Goal: Task Accomplishment & Management: Manage account settings

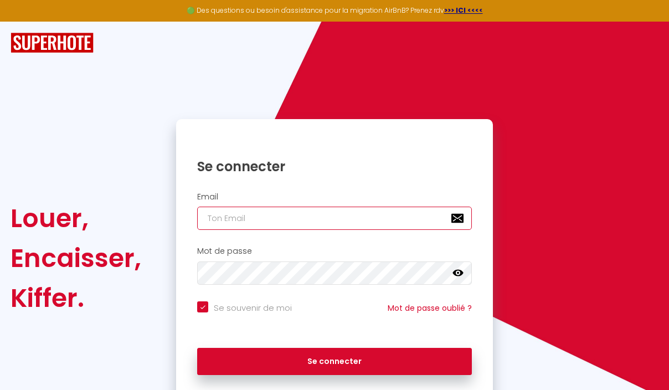
type input "[PERSON_NAME][EMAIL_ADDRESS][DOMAIN_NAME]"
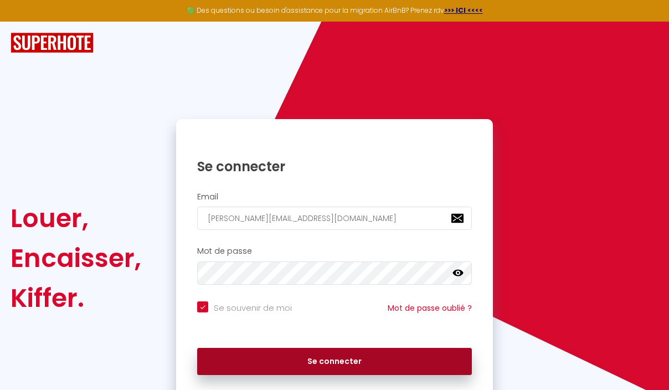
click at [324, 354] on button "Se connecter" at bounding box center [334, 362] width 275 height 28
checkbox input "true"
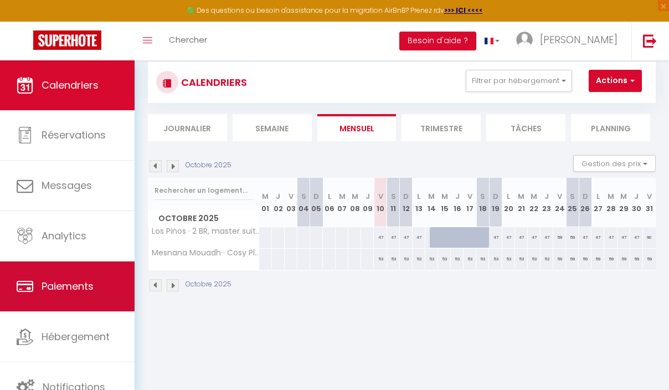
scroll to position [23, 0]
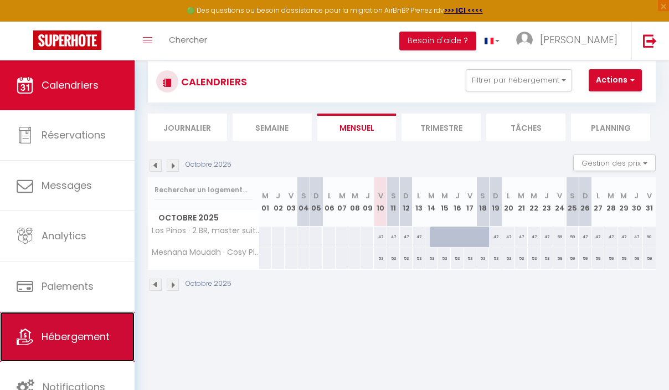
click at [101, 334] on span "Hébergement" at bounding box center [76, 336] width 68 height 14
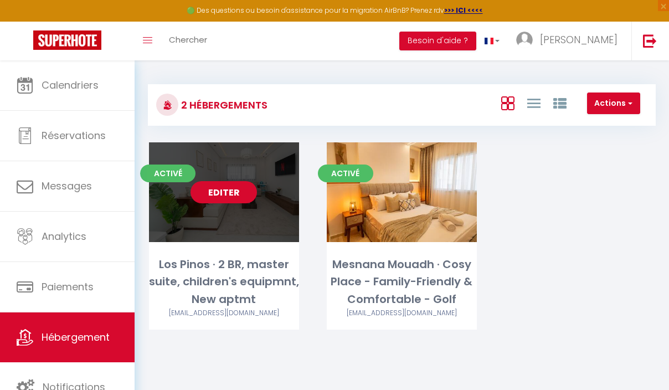
click at [215, 200] on link "Editer" at bounding box center [223, 192] width 66 height 22
select select "3"
select select "2"
select select "1"
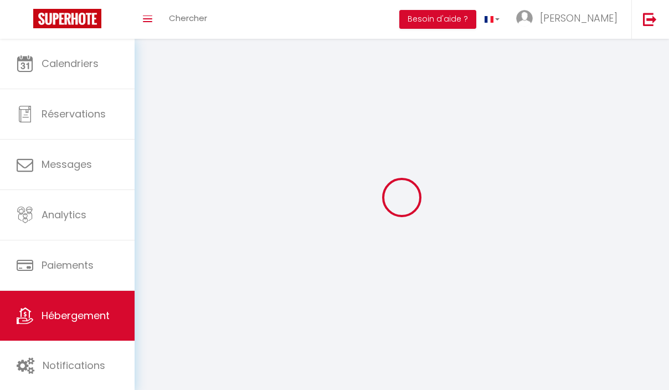
select select
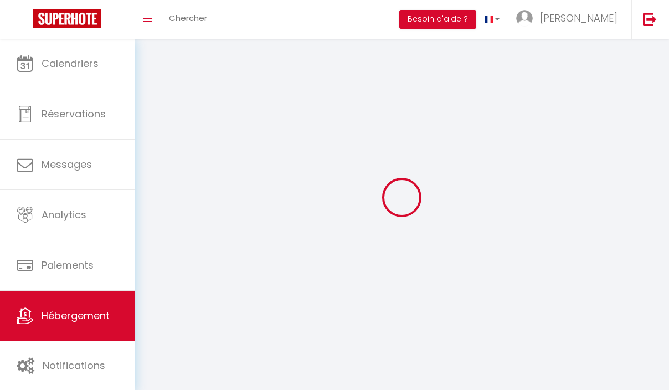
select select
checkbox input "false"
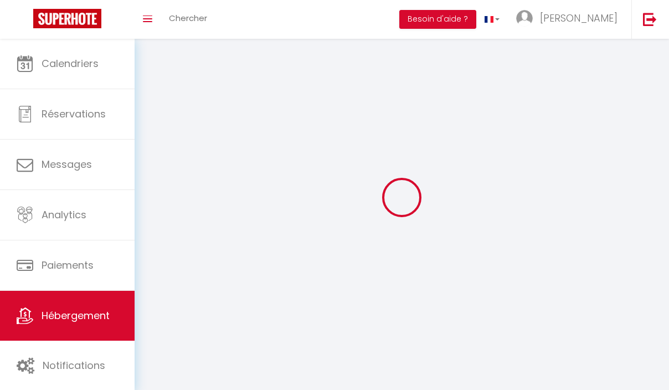
select select
select select "1"
select select "28"
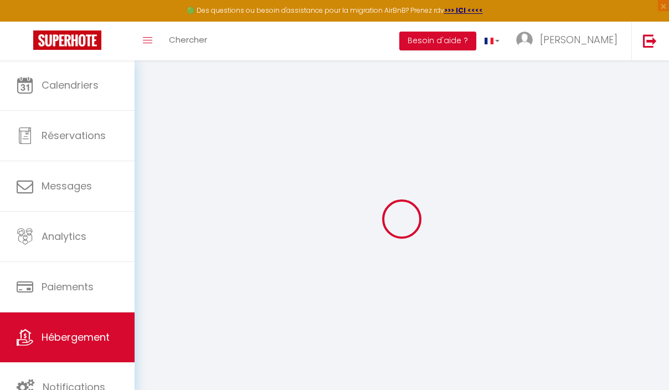
select select
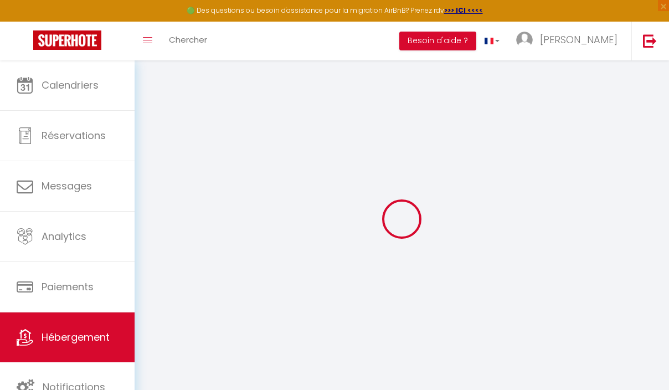
select select
checkbox input "false"
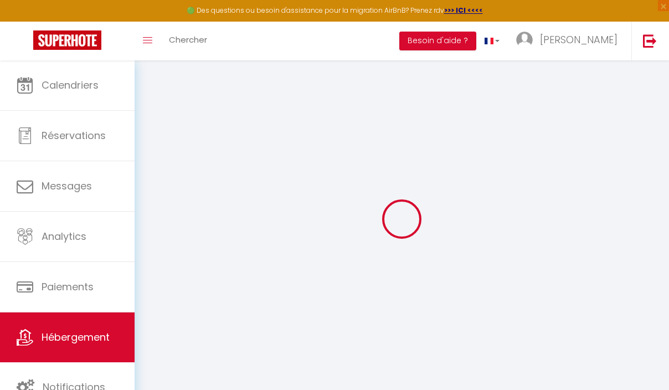
select select
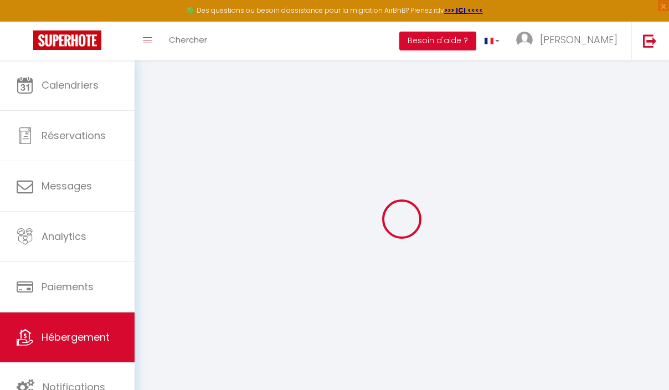
select select
checkbox input "false"
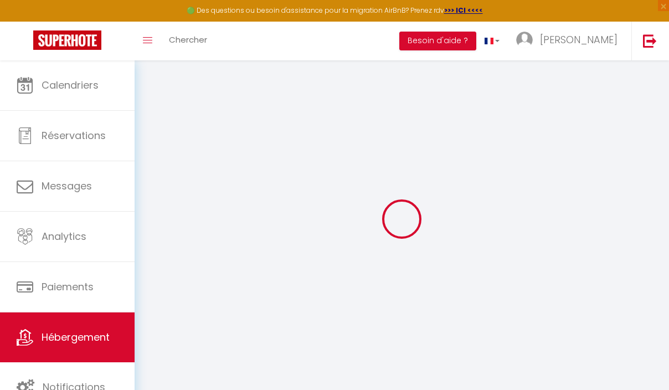
checkbox input "false"
select select
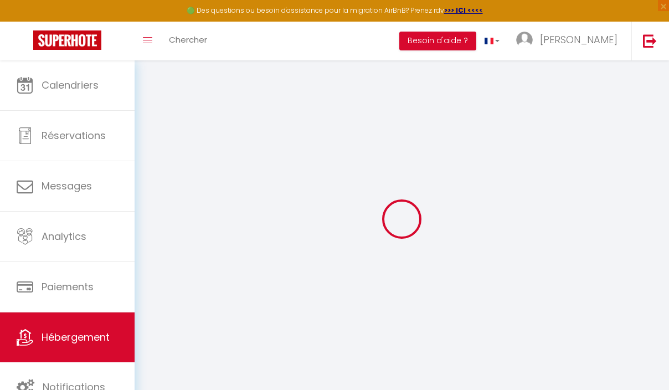
select select
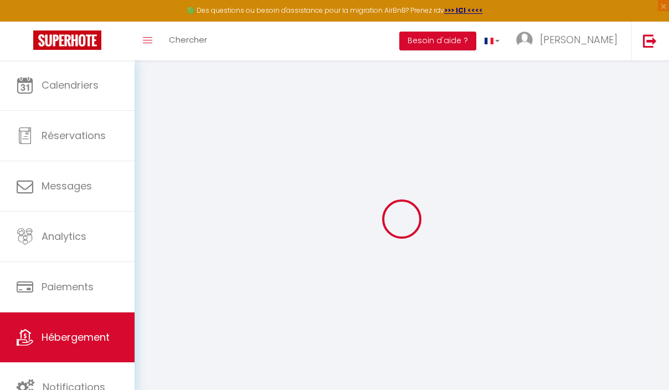
checkbox input "false"
select select
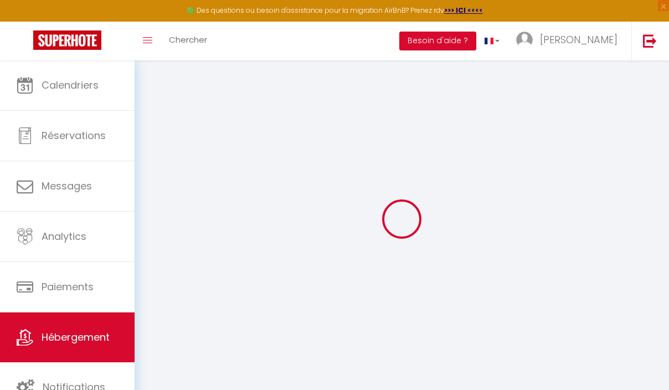
select select
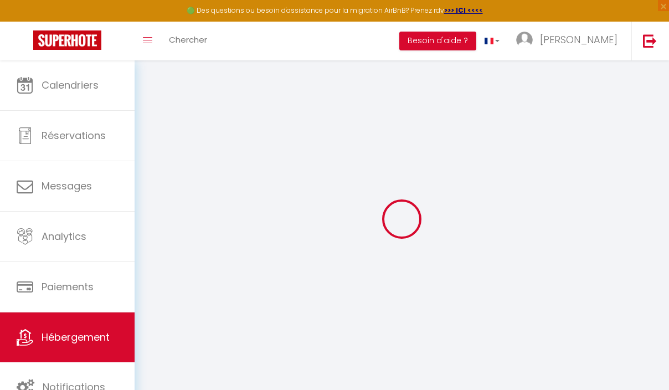
select select
checkbox input "false"
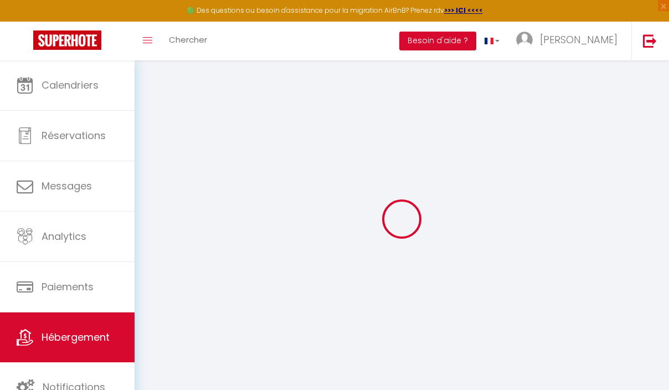
checkbox input "false"
select select
type input "Los Pinos · 2 BR, master suite, children's equipmnt, New aptmt"
select select "5"
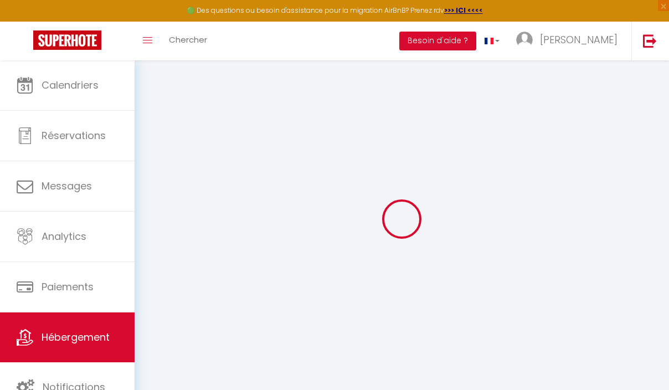
select select "2"
type input "85"
type input "30"
select select
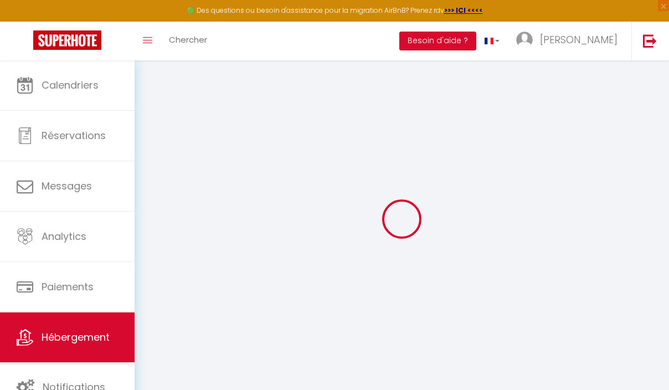
select select
type input "Desserte Qur Golf"
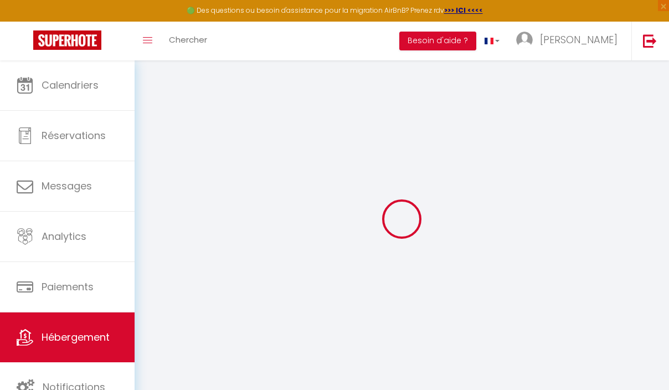
type input "90000"
type input "Tangier"
select select "146"
type input "[PERSON_NAME][EMAIL_ADDRESS][DOMAIN_NAME]"
select select
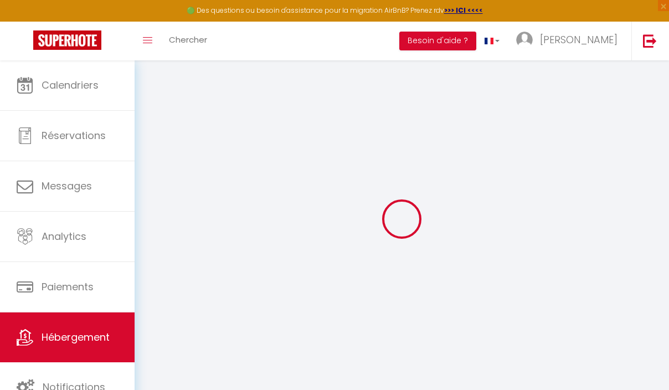
checkbox input "false"
select select
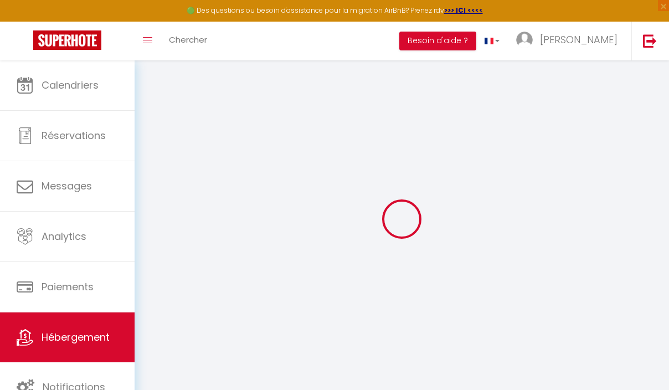
select select
type input "0"
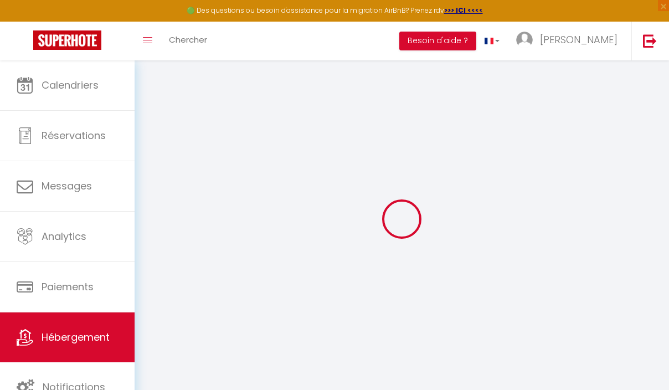
select select
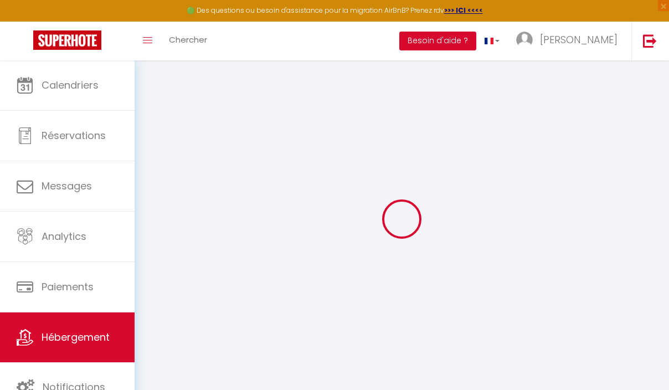
select select
checkbox input "false"
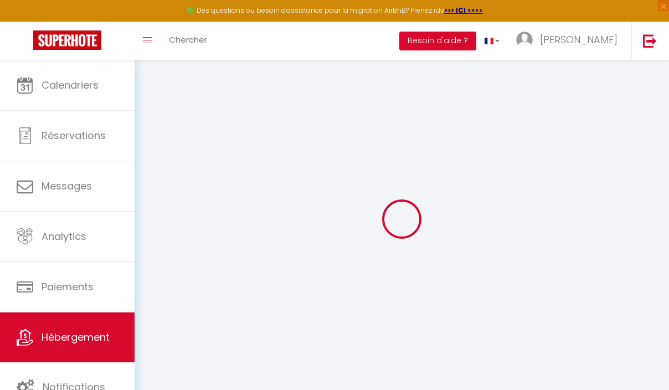
select select
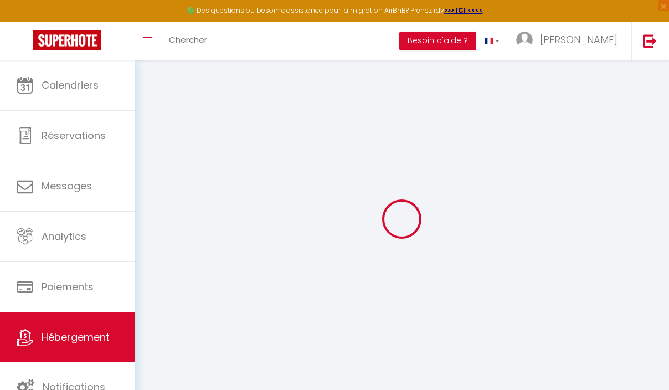
select select
checkbox input "false"
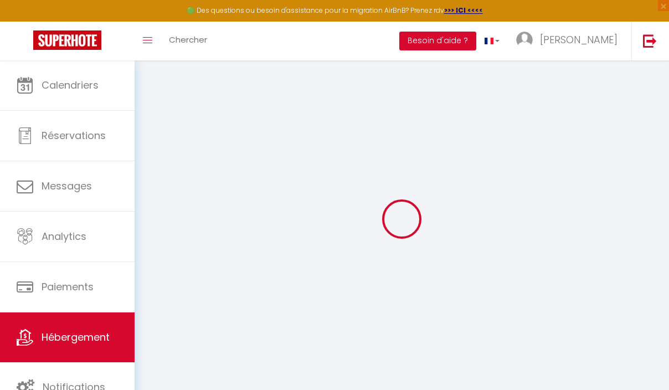
select select "+ 18 %"
select select "+ 21 %"
select select
checkbox input "false"
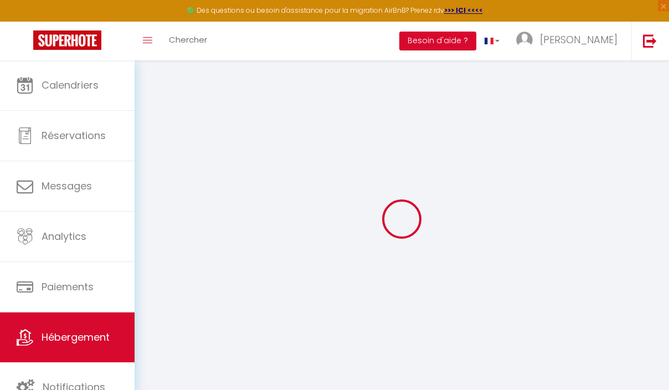
checkbox input "false"
select select
select select "EUR"
select select
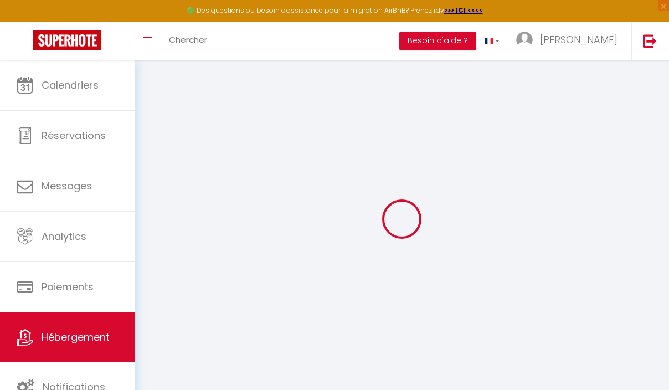
select select "22893-1443672618626902367"
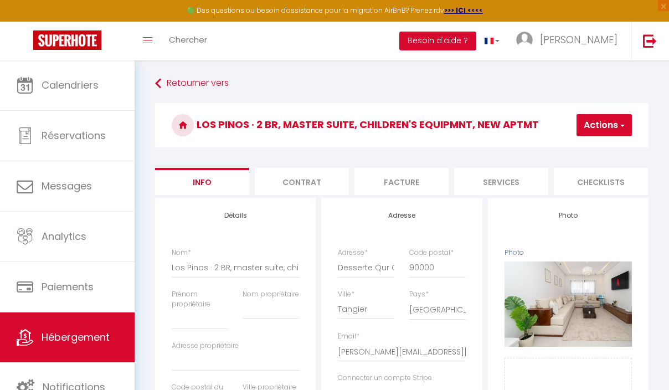
select select
checkbox input "false"
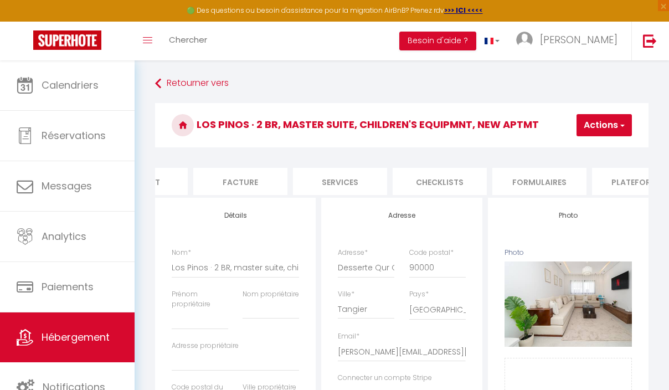
scroll to position [0, 163]
click at [633, 177] on li "Plateformes" at bounding box center [637, 181] width 94 height 27
select select
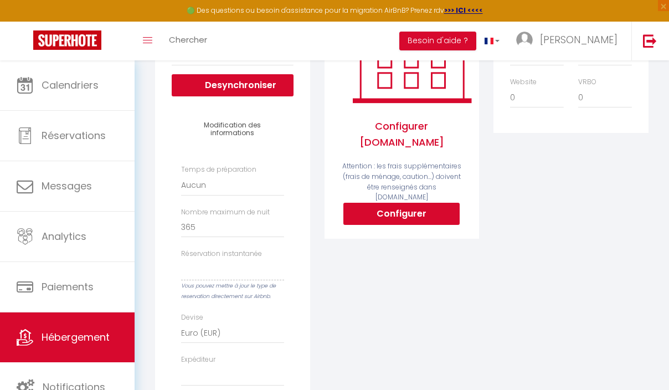
scroll to position [214, 0]
click at [385, 204] on button "Configurer" at bounding box center [401, 213] width 116 height 22
select select
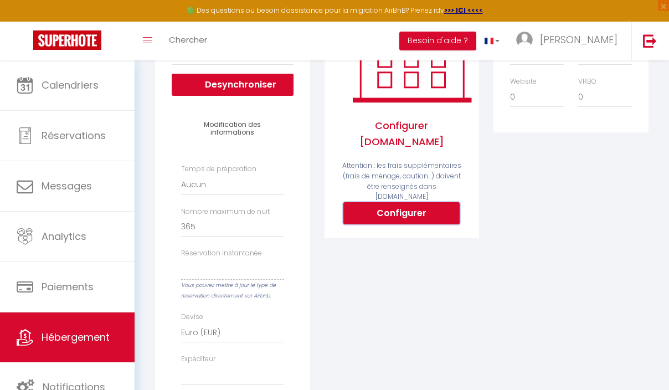
select select
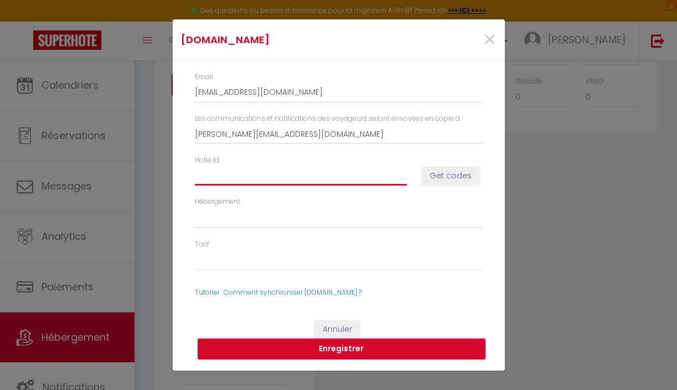
click at [260, 178] on input "Hotel id" at bounding box center [301, 176] width 212 height 20
click at [460, 177] on button "Get codes" at bounding box center [450, 176] width 59 height 19
select select
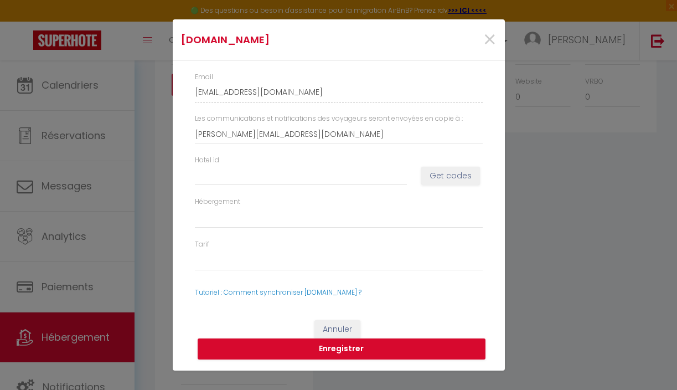
select select
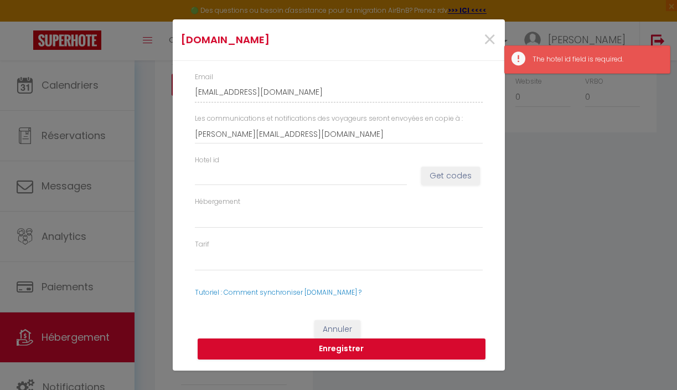
click at [314, 188] on div "Hotel id Get codes" at bounding box center [338, 176] width 302 height 42
click at [317, 176] on input "Hotel id" at bounding box center [301, 176] width 212 height 20
paste input "14376603"
type input "14376603"
select select
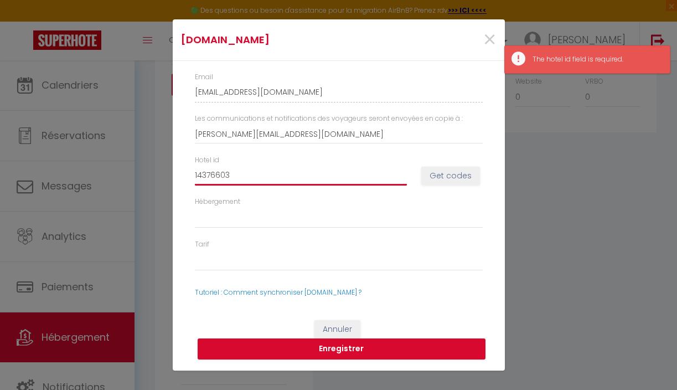
select select
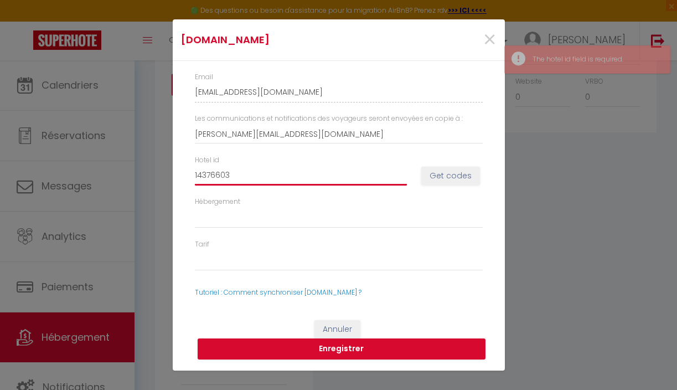
type input "14376603"
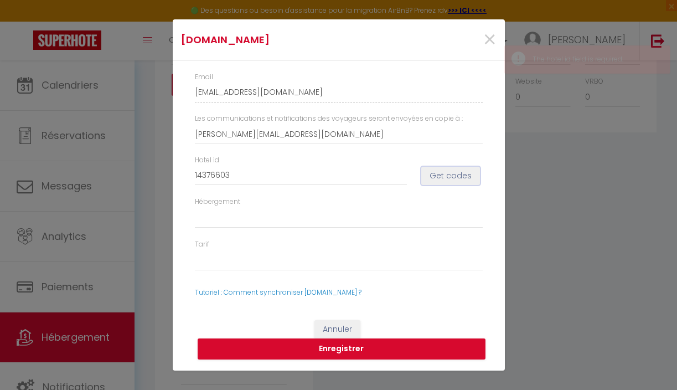
click at [473, 180] on button "Get codes" at bounding box center [450, 176] width 59 height 19
select select
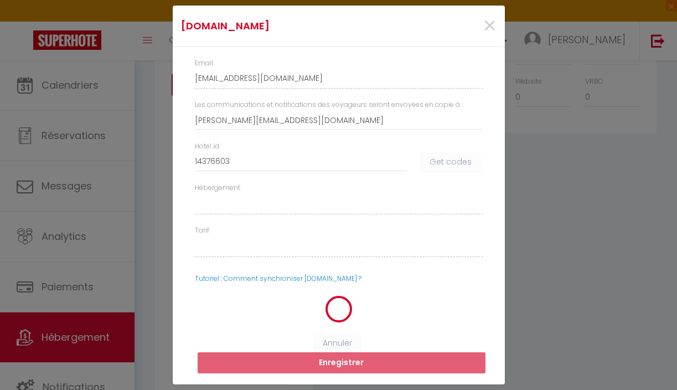
select select
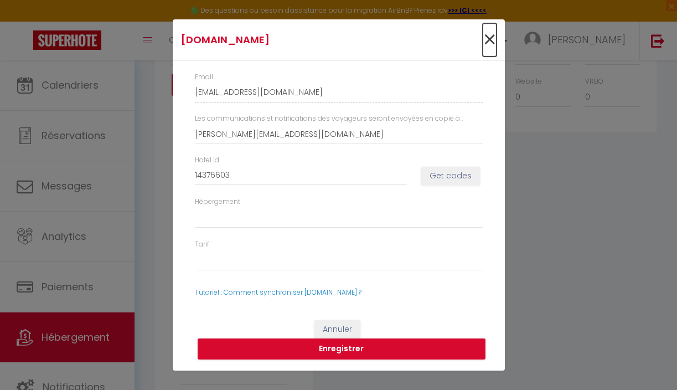
click at [489, 40] on span "×" at bounding box center [490, 39] width 14 height 33
